Goal: Navigation & Orientation: Understand site structure

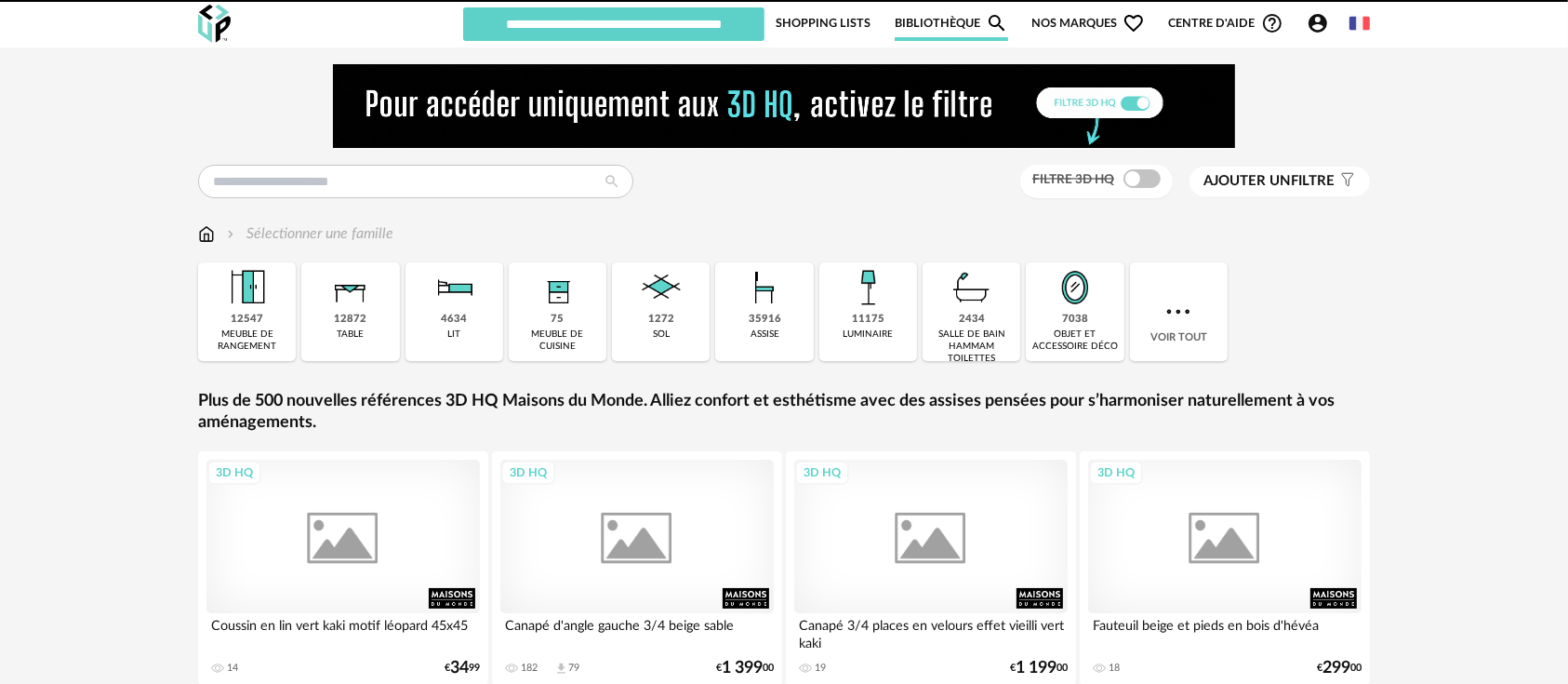
click at [1376, 23] on div "Nouvelle shopping list Mettre à jour ma Shopping List Refresh icon Webinaire-Pa…" at bounding box center [784, 23] width 1205 height 48
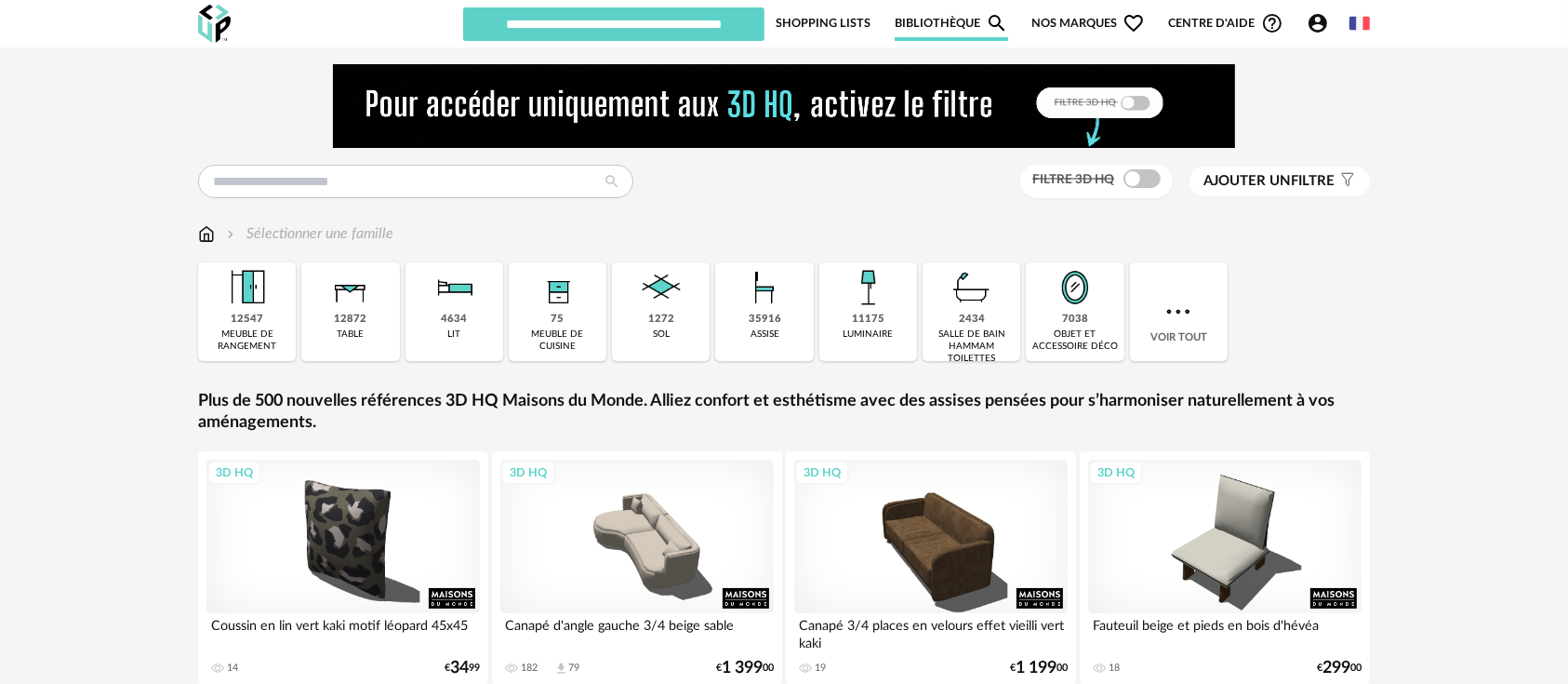
click at [1367, 23] on img at bounding box center [1359, 22] width 20 height 20
click at [1296, 78] on li "English" at bounding box center [1310, 72] width 113 height 33
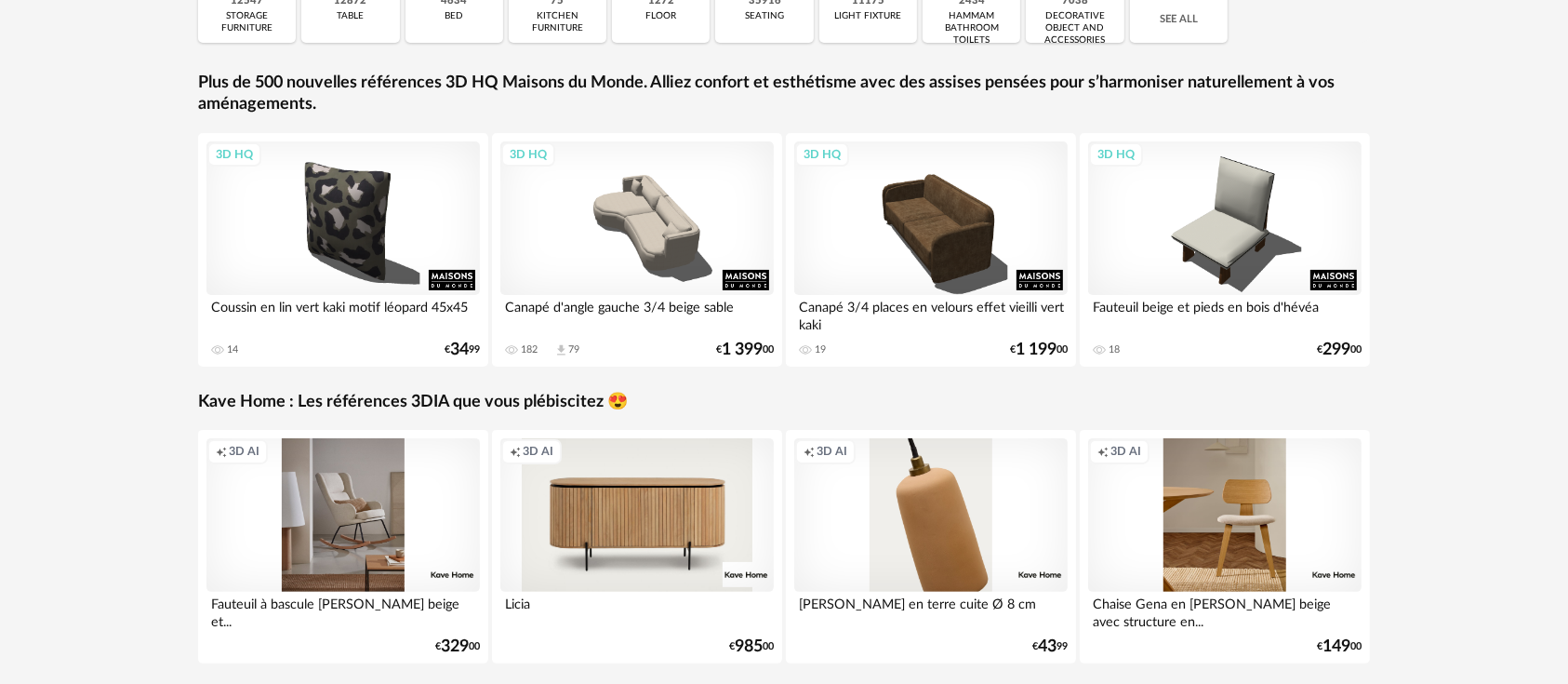
scroll to position [397, 0]
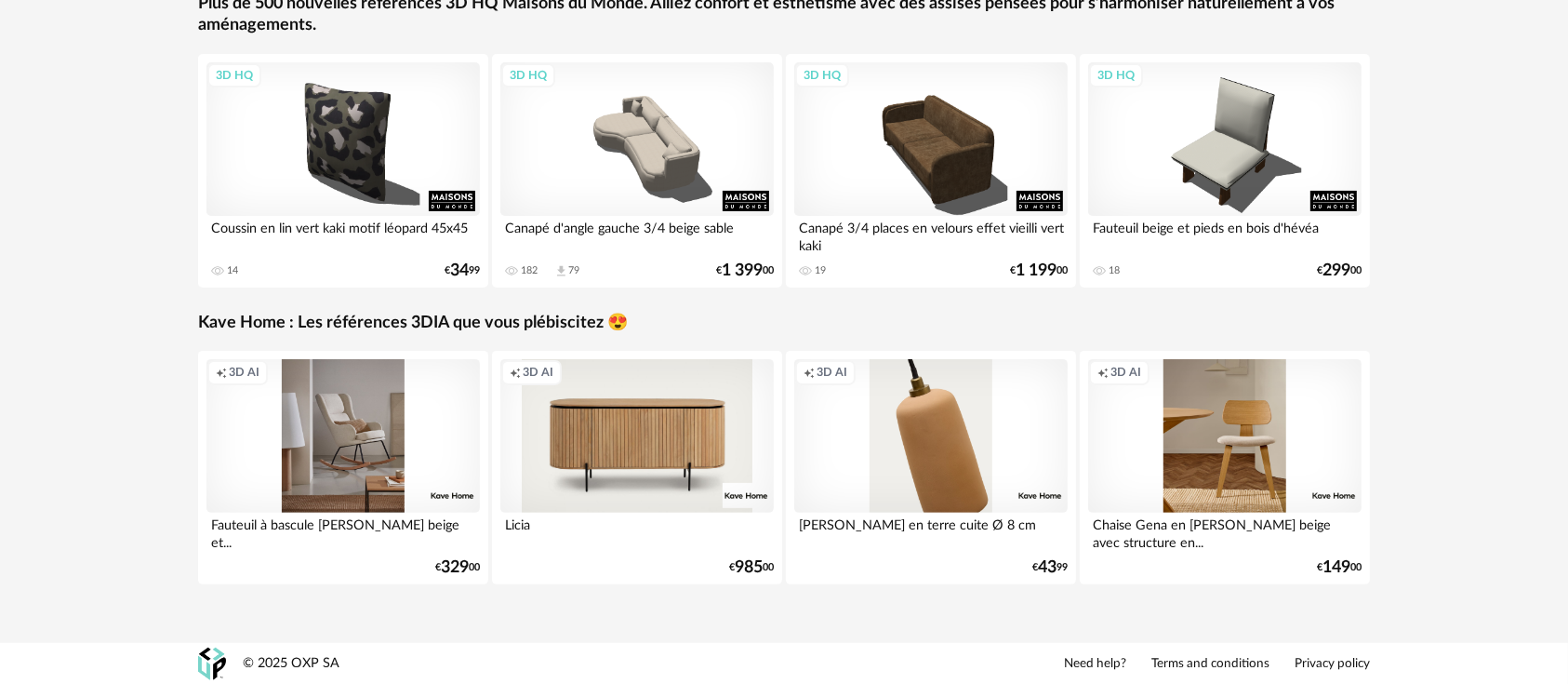
click at [1172, 659] on link "Terms and conditions" at bounding box center [1211, 664] width 118 height 17
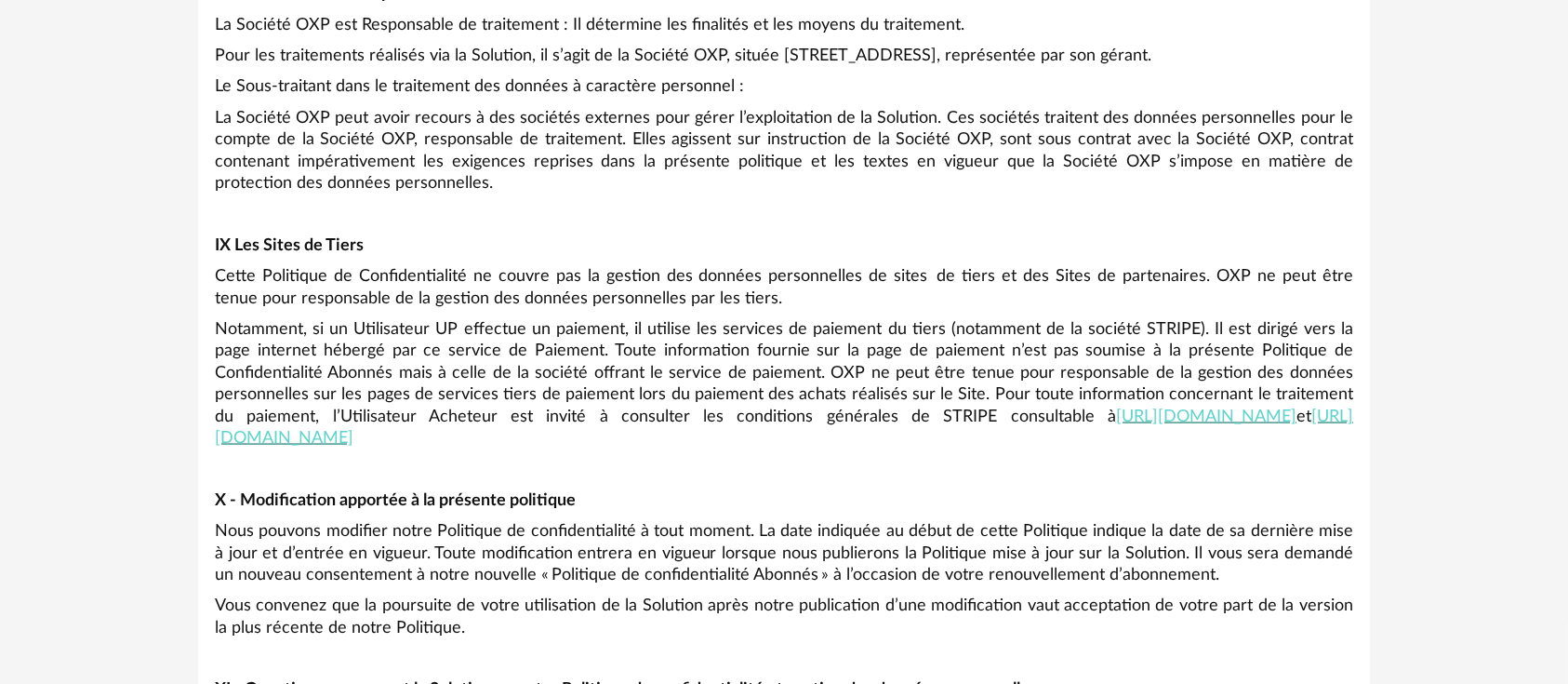
scroll to position [9458, 0]
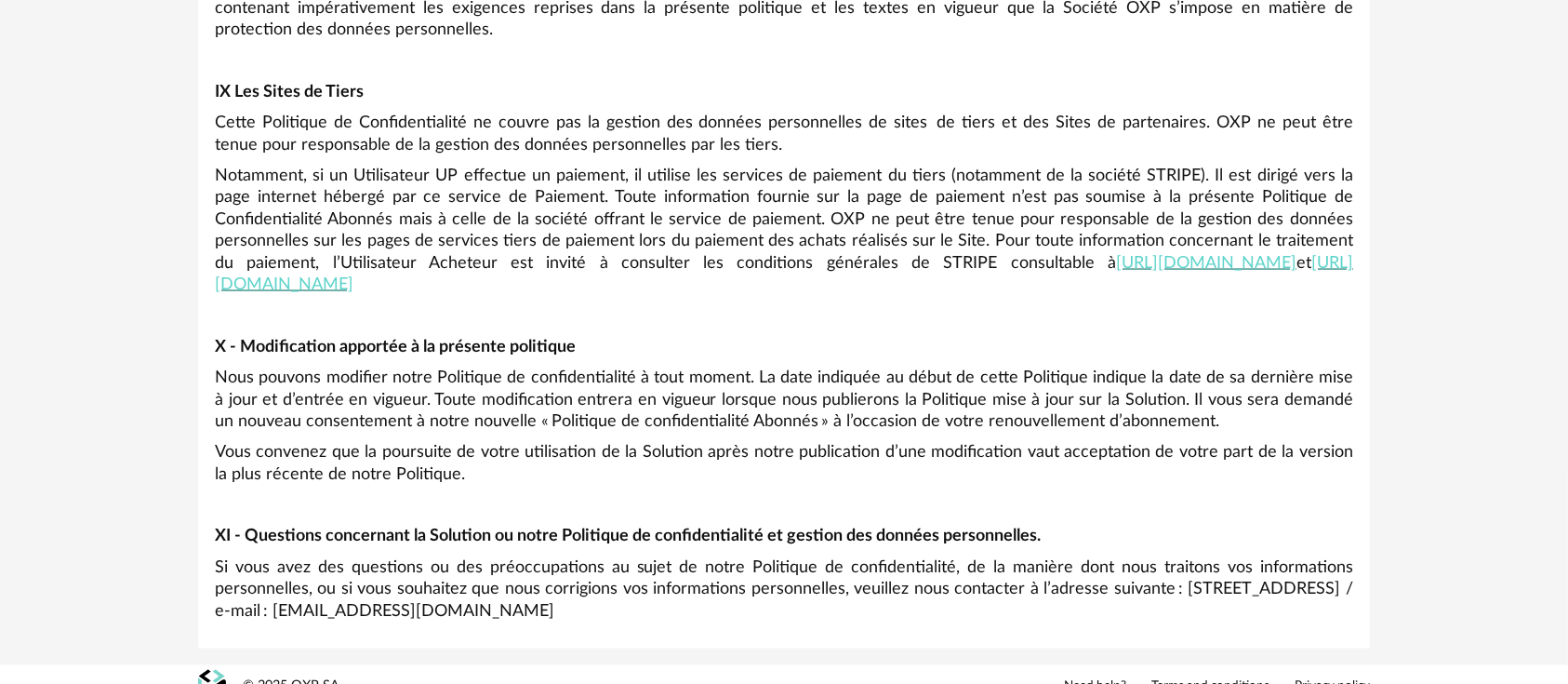
click at [1334, 678] on link "Privacy policy" at bounding box center [1332, 686] width 76 height 17
